Goal: Transaction & Acquisition: Purchase product/service

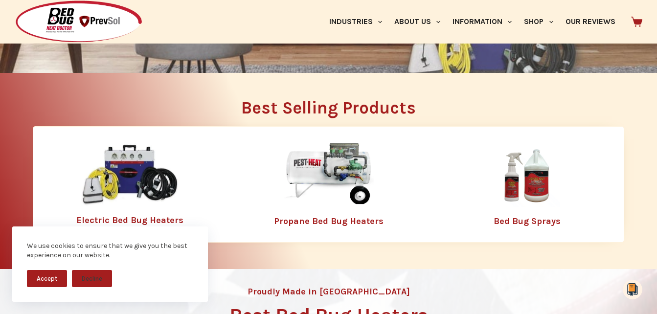
scroll to position [245, 0]
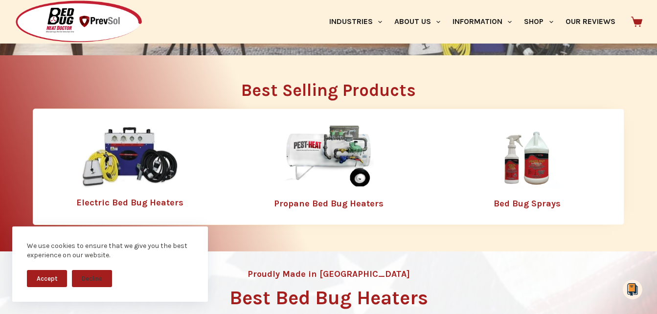
click at [129, 162] on img at bounding box center [130, 157] width 98 height 63
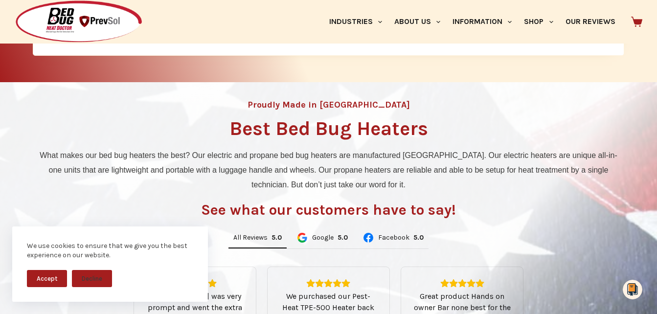
scroll to position [392, 0]
